Goal: Use online tool/utility: Utilize a website feature to perform a specific function

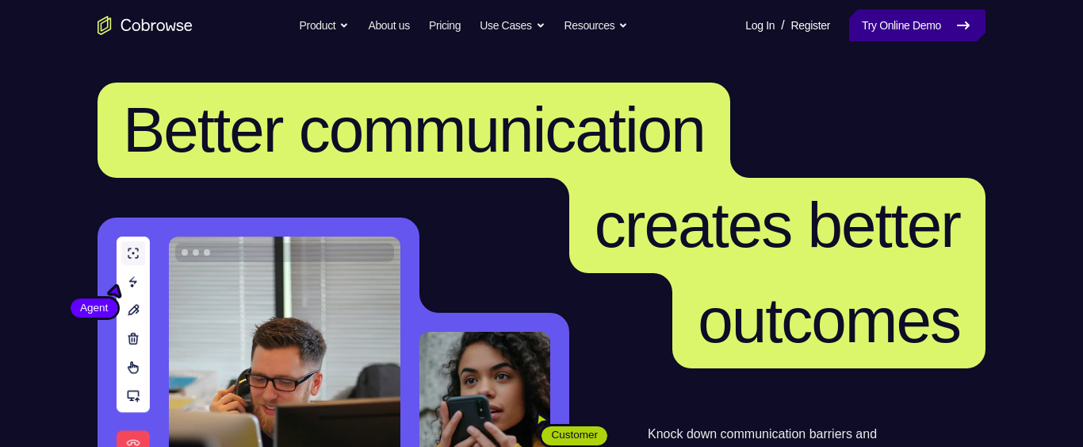
click at [918, 29] on link "Try Online Demo" at bounding box center [917, 26] width 136 height 32
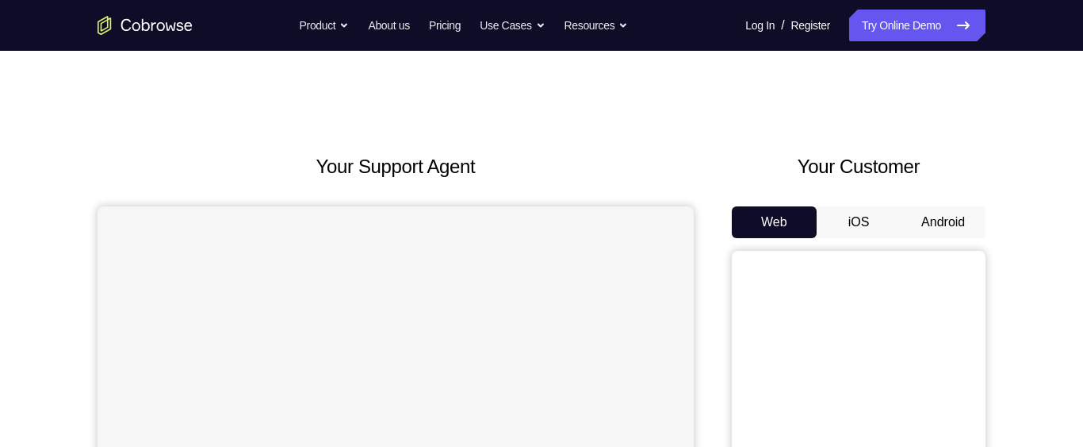
scroll to position [12, 0]
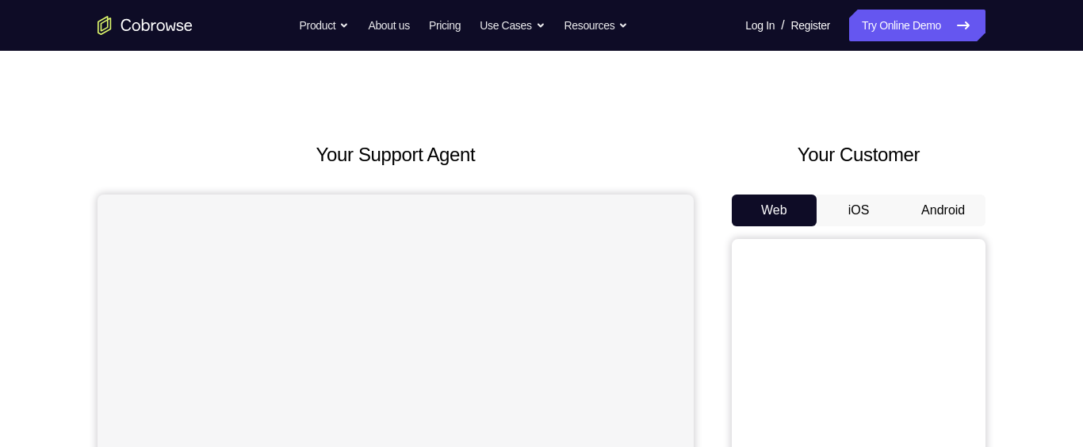
click at [961, 205] on button "Android" at bounding box center [943, 210] width 85 height 32
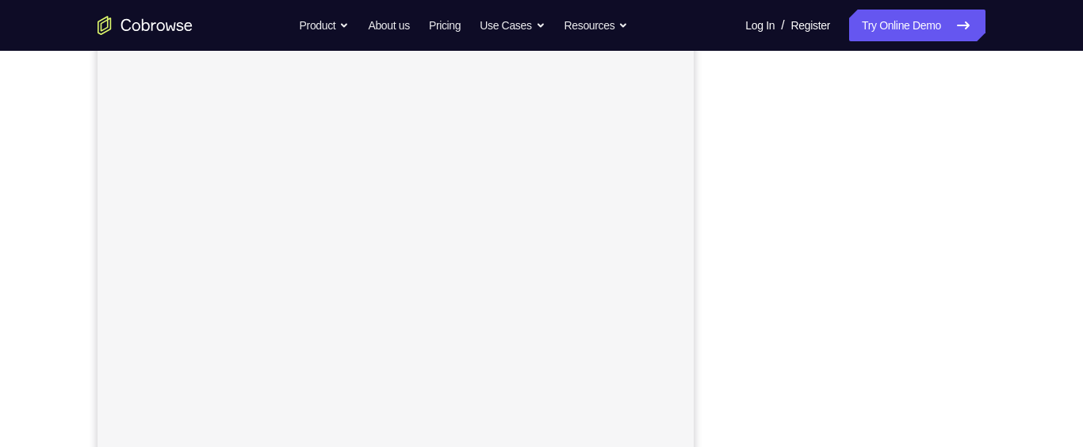
scroll to position [261, 0]
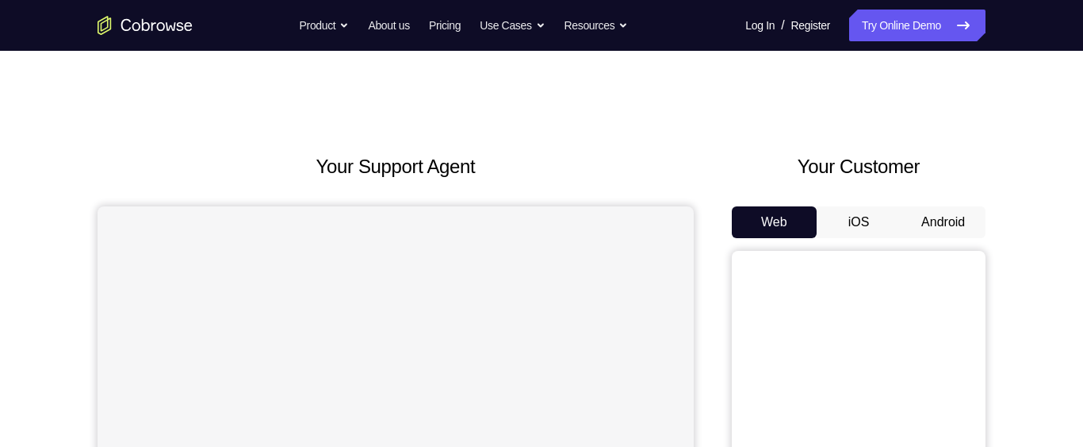
click at [934, 227] on button "Android" at bounding box center [943, 222] width 85 height 32
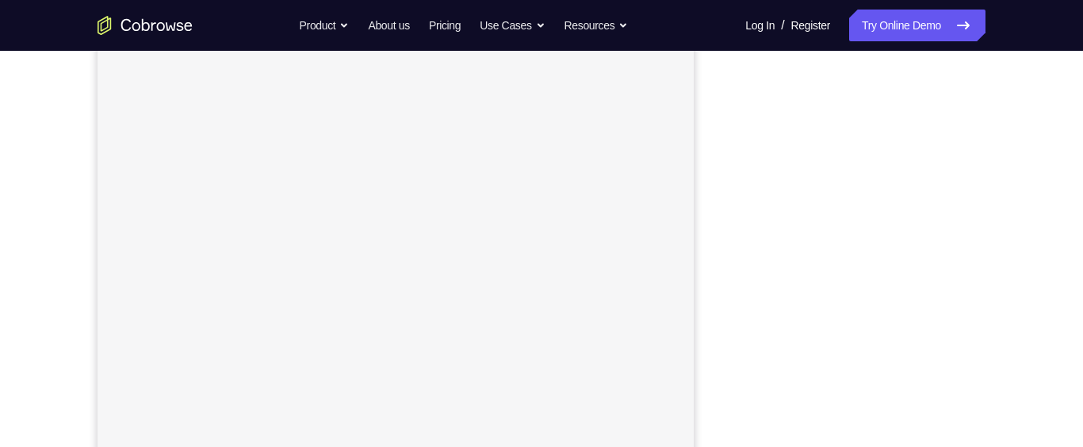
scroll to position [265, 0]
